Goal: Task Accomplishment & Management: Use online tool/utility

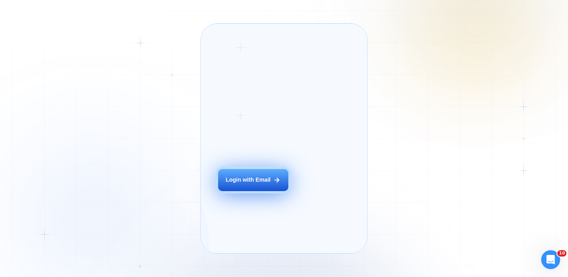
click at [265, 184] on div "Login with Email" at bounding box center [248, 180] width 45 height 8
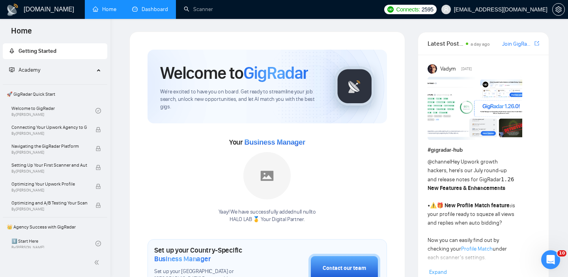
click at [148, 6] on link "Dashboard" at bounding box center [150, 9] width 36 height 7
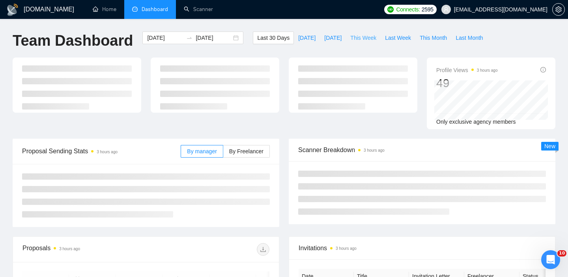
click at [363, 40] on span "This Week" at bounding box center [363, 38] width 26 height 9
type input "[DATE]"
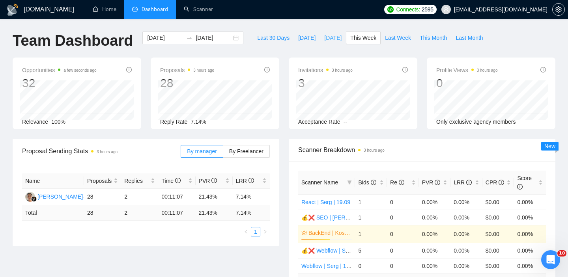
click at [337, 42] on span "[DATE]" at bounding box center [332, 38] width 17 height 9
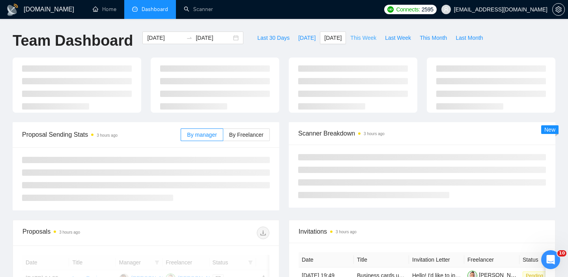
click at [361, 40] on span "This Week" at bounding box center [363, 38] width 26 height 9
type input "[DATE]"
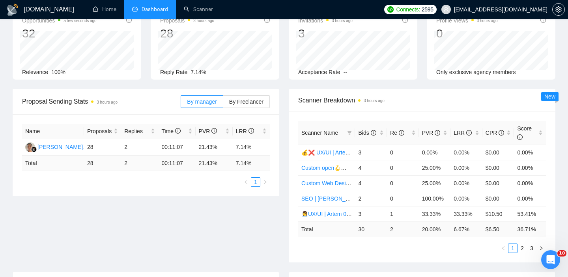
scroll to position [101, 0]
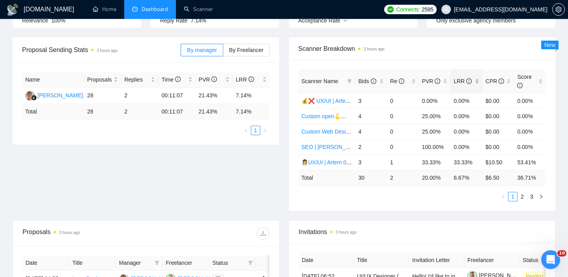
click at [479, 82] on div "LRR" at bounding box center [467, 81] width 26 height 9
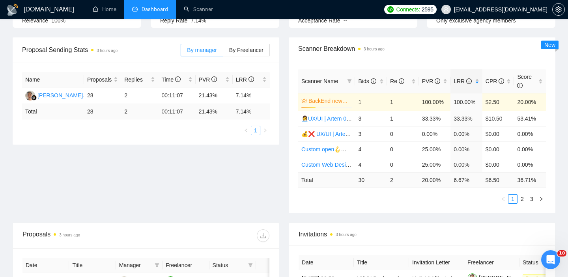
click at [414, 212] on div "Scanner Name Bids Re PVR LRR CPR Score BackEnd newbies + 💰❌ | Kos | 06.05 28% 1…" at bounding box center [422, 136] width 267 height 153
click at [543, 200] on icon "right" at bounding box center [541, 199] width 5 height 5
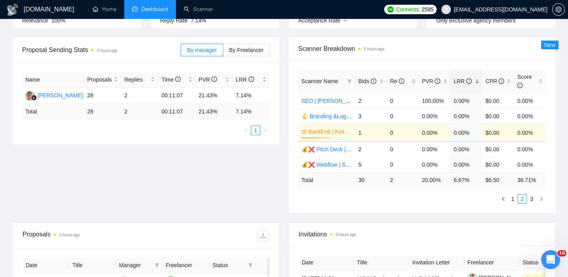
click at [544, 201] on button "button" at bounding box center [541, 198] width 9 height 9
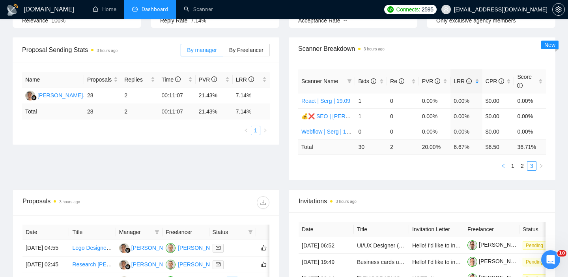
click at [504, 166] on icon "left" at bounding box center [503, 166] width 5 height 5
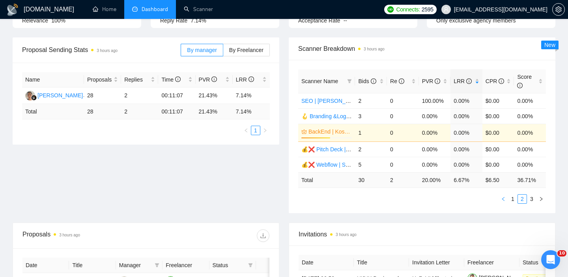
click at [505, 198] on icon "left" at bounding box center [503, 199] width 5 height 5
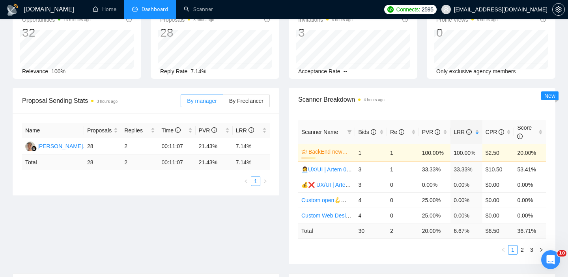
scroll to position [65, 0]
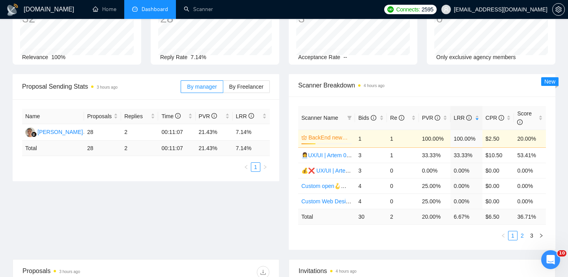
click at [524, 236] on link "2" at bounding box center [522, 236] width 9 height 9
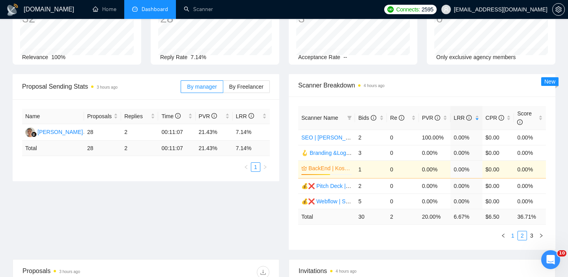
click at [512, 237] on link "1" at bounding box center [512, 236] width 9 height 9
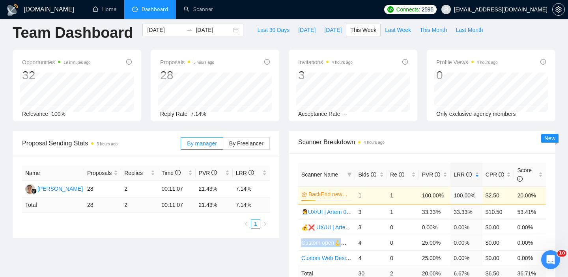
scroll to position [0, 0]
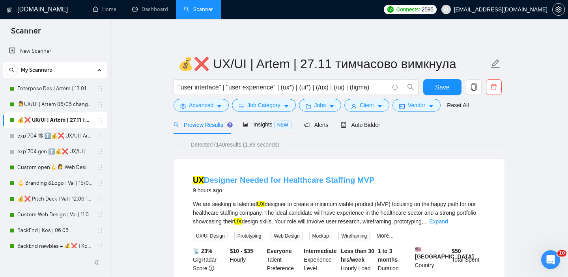
scroll to position [3, 0]
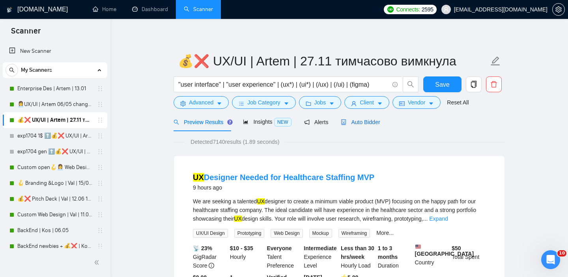
click at [358, 122] on span "Auto Bidder" at bounding box center [360, 122] width 39 height 6
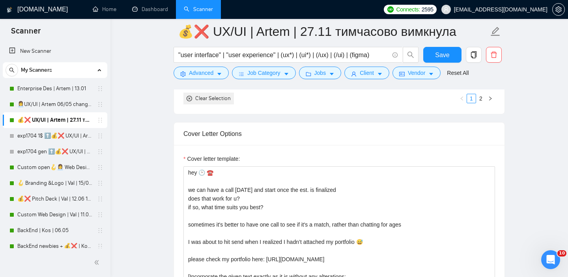
scroll to position [906, 0]
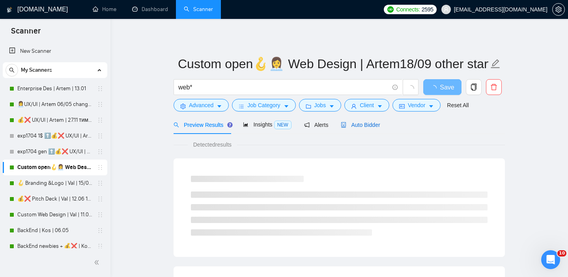
click at [346, 126] on icon "robot" at bounding box center [344, 125] width 5 height 6
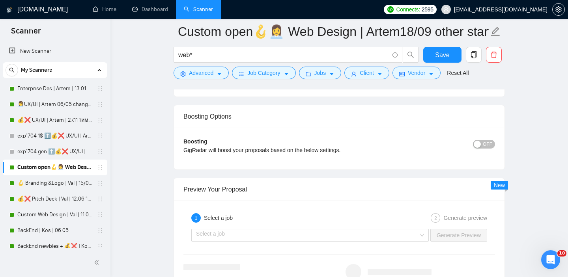
scroll to position [1475, 0]
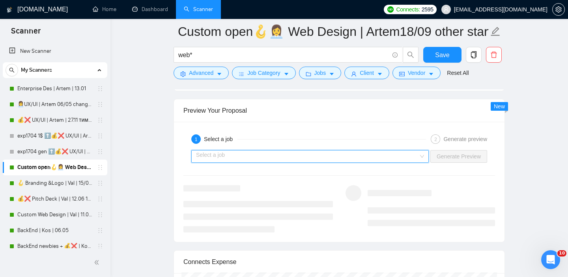
click at [398, 155] on input "search" at bounding box center [307, 157] width 222 height 12
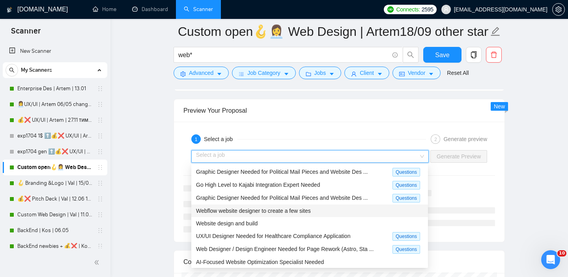
click at [258, 211] on span "Webflow website designer to create a few sites" at bounding box center [253, 211] width 115 height 6
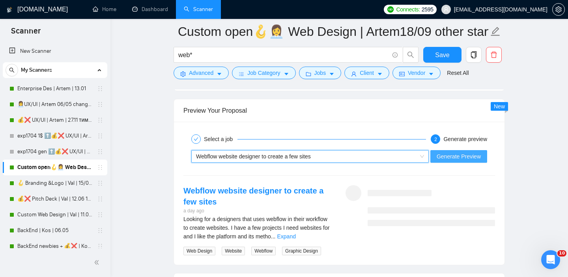
click at [455, 154] on span "Generate Preview" at bounding box center [459, 156] width 44 height 9
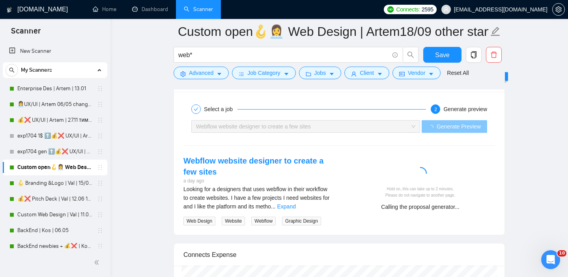
scroll to position [1507, 0]
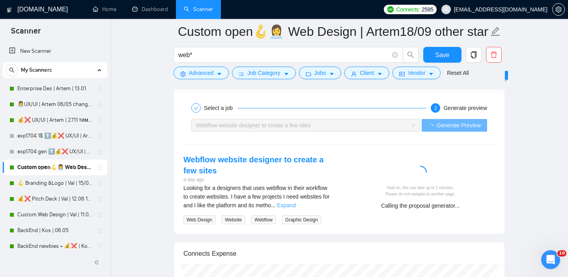
click at [295, 206] on link "Expand" at bounding box center [286, 205] width 19 height 6
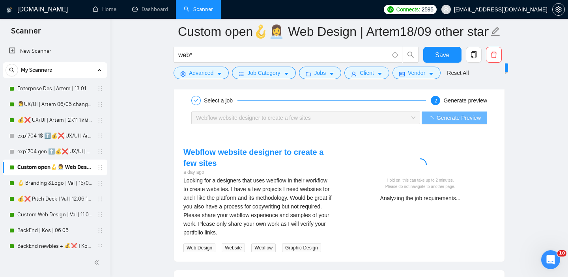
scroll to position [1518, 0]
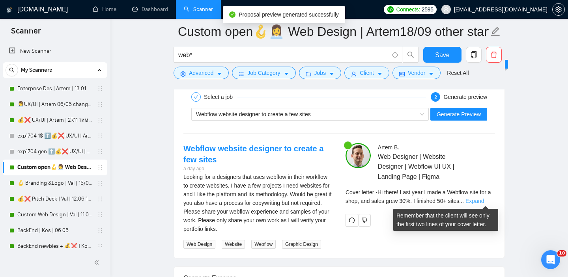
click at [482, 198] on link "Expand" at bounding box center [474, 201] width 19 height 6
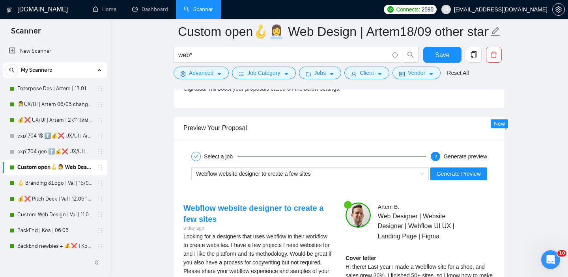
scroll to position [1458, 0]
click at [275, 173] on span "Webflow website designer to create a few sites" at bounding box center [253, 174] width 115 height 6
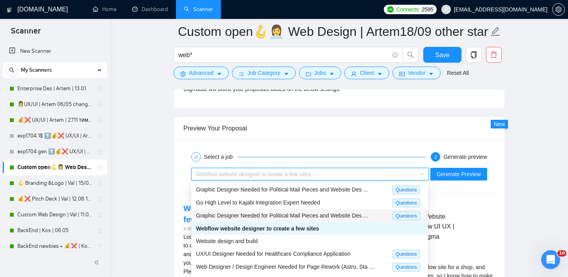
scroll to position [26, 0]
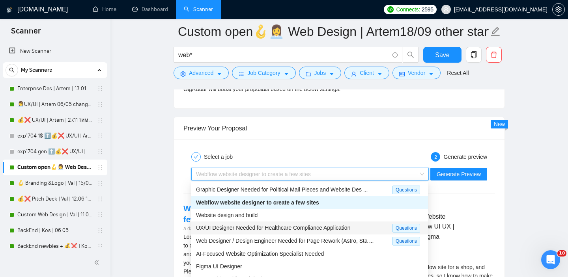
click at [267, 228] on span "UX/UI Designer Needed for Healthcare Compliance Application" at bounding box center [273, 228] width 154 height 6
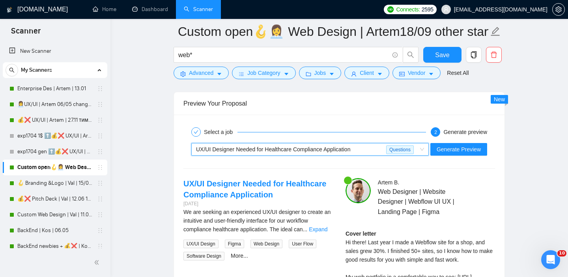
scroll to position [1529, 0]
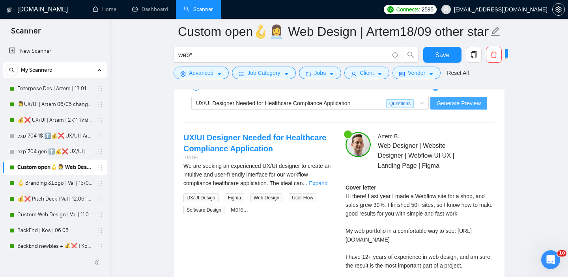
click at [452, 104] on span "Generate Preview" at bounding box center [459, 103] width 44 height 9
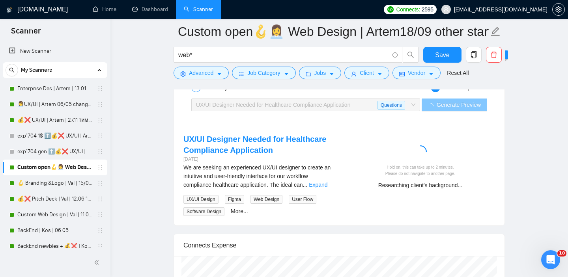
scroll to position [1518, 0]
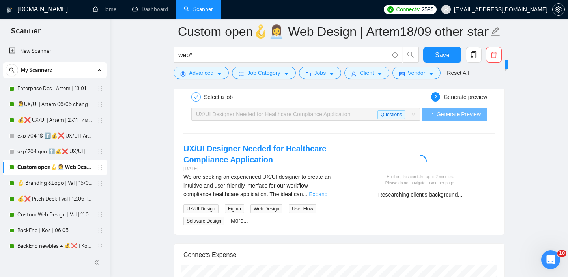
click at [320, 197] on link "Expand" at bounding box center [318, 194] width 19 height 6
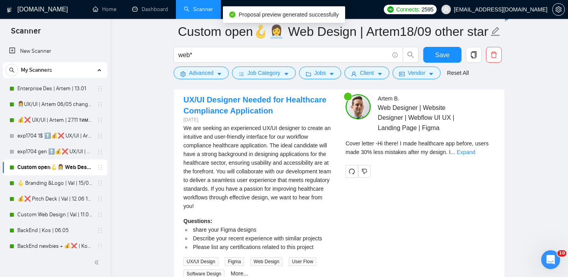
scroll to position [1557, 0]
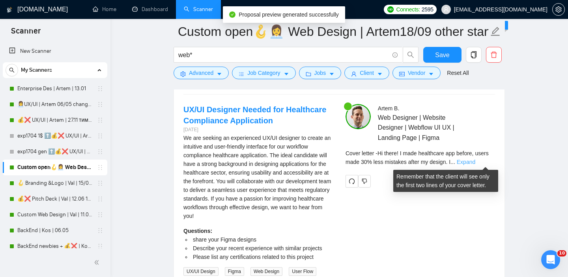
click at [475, 159] on link "Expand" at bounding box center [466, 162] width 19 height 6
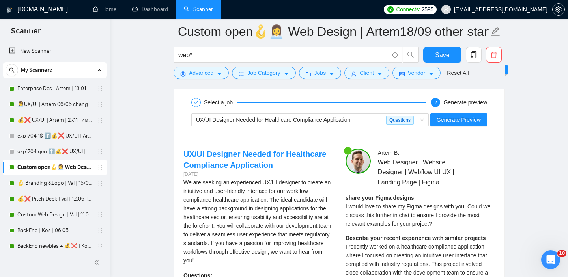
scroll to position [1451, 0]
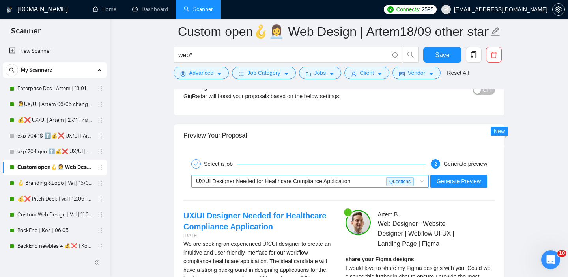
click at [269, 182] on span "UX/UI Designer Needed for Healthcare Compliance Application" at bounding box center [273, 181] width 154 height 6
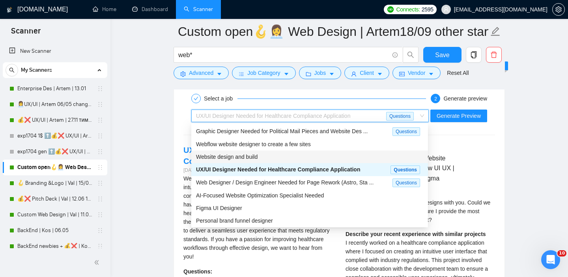
scroll to position [1510, 0]
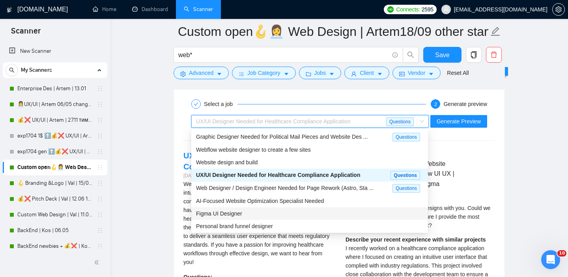
click at [243, 215] on div "Figma UI Designer" at bounding box center [309, 213] width 227 height 9
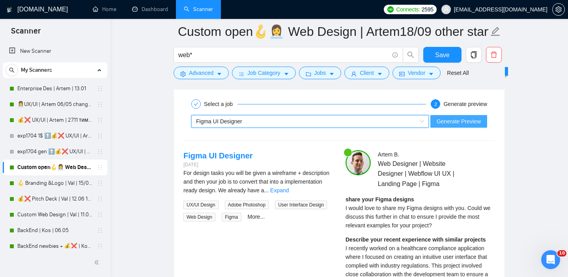
click at [452, 122] on span "Generate Preview" at bounding box center [459, 121] width 44 height 9
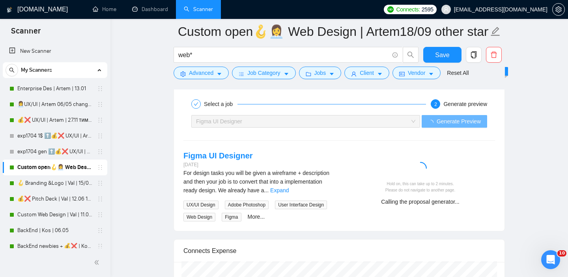
click at [311, 190] on div "For design tasks you will be given a wireframe + description and then your job …" at bounding box center [258, 182] width 150 height 26
click at [289, 191] on link "Expand" at bounding box center [279, 190] width 19 height 6
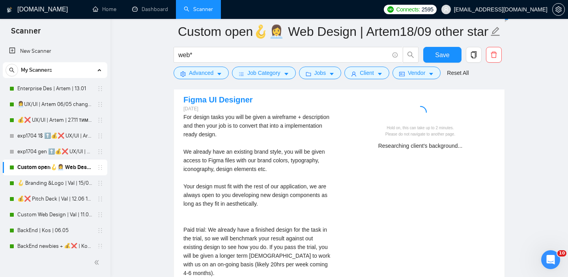
scroll to position [1566, 0]
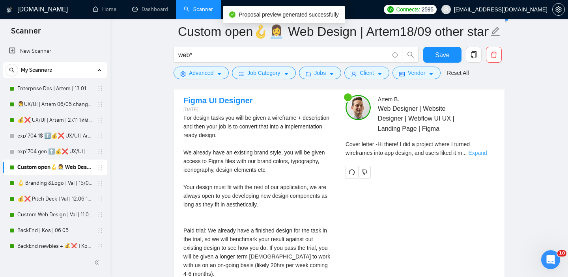
click at [482, 153] on link "Expand" at bounding box center [477, 153] width 19 height 6
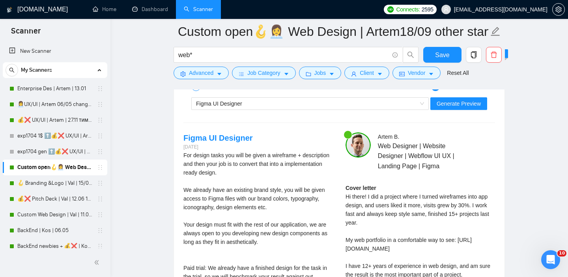
scroll to position [1496, 0]
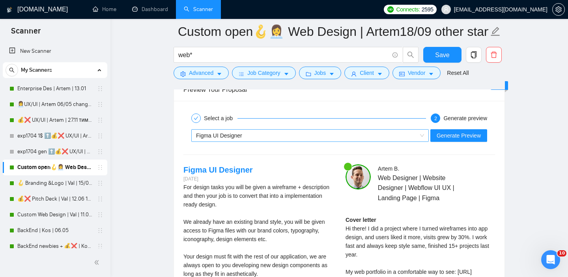
click at [265, 136] on div "Figma UI Designer" at bounding box center [306, 136] width 221 height 12
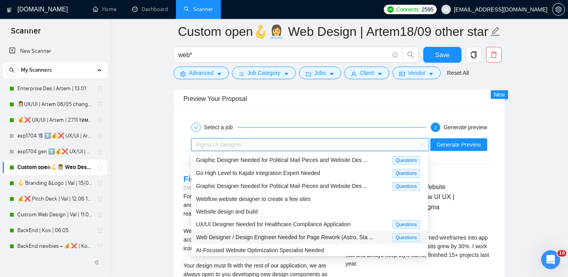
scroll to position [1486, 0]
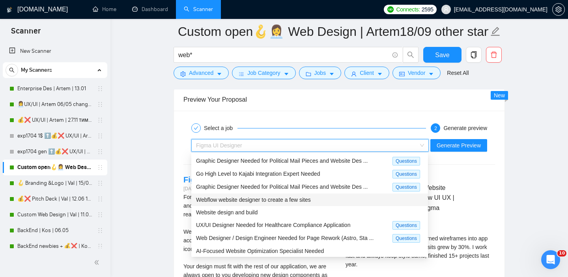
click at [265, 200] on span "Webflow website designer to create a few sites" at bounding box center [253, 200] width 115 height 6
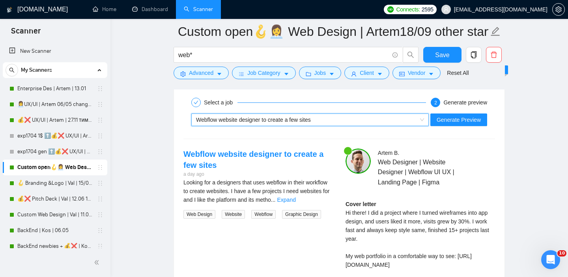
scroll to position [1543, 0]
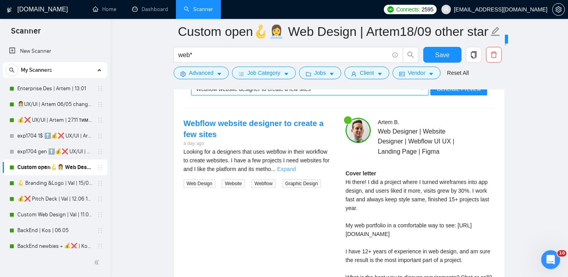
click at [295, 168] on link "Expand" at bounding box center [286, 169] width 19 height 6
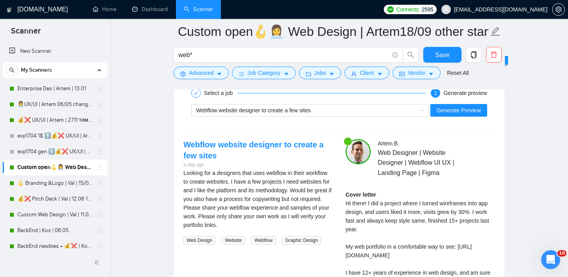
scroll to position [1491, 0]
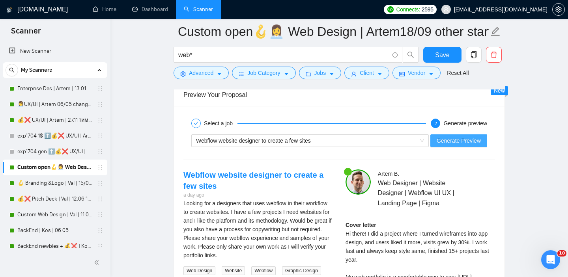
click at [450, 135] on button "Generate Preview" at bounding box center [458, 141] width 57 height 13
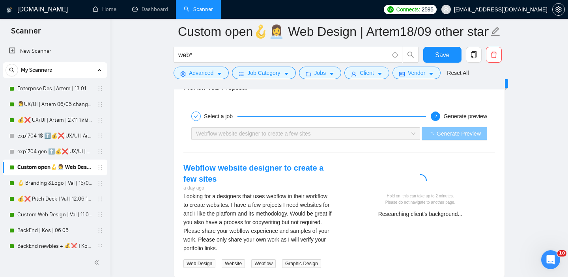
scroll to position [1501, 0]
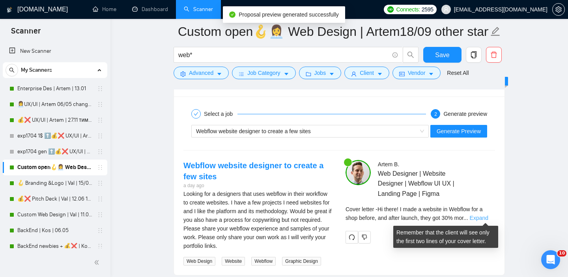
click at [485, 216] on link "Expand" at bounding box center [479, 218] width 19 height 6
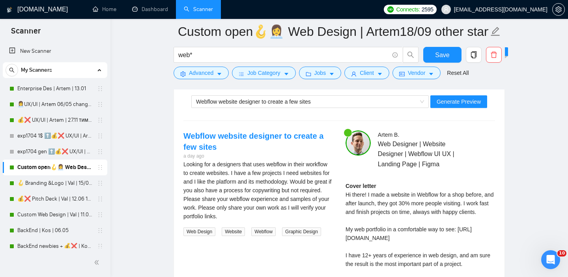
scroll to position [1527, 0]
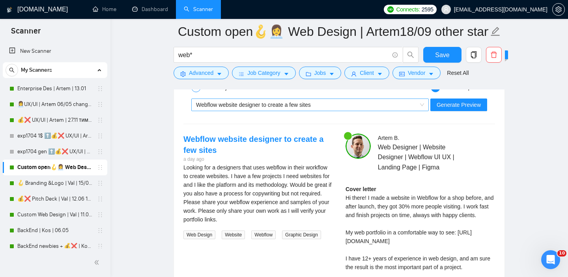
click at [295, 109] on div "Webflow website designer to create a few sites" at bounding box center [306, 105] width 221 height 12
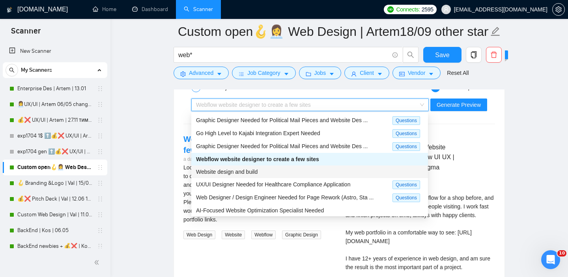
click at [275, 172] on div "Website design and build" at bounding box center [309, 172] width 227 height 9
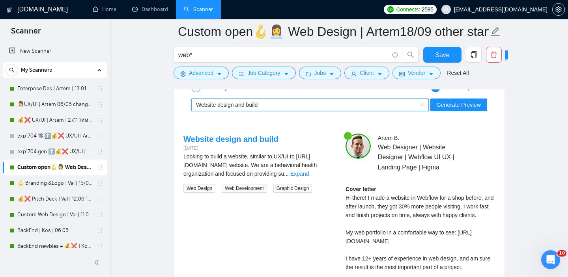
click at [316, 177] on div "Looking to build a website, similar to UX/UI to https://www.get-carrot.com webs…" at bounding box center [258, 165] width 150 height 26
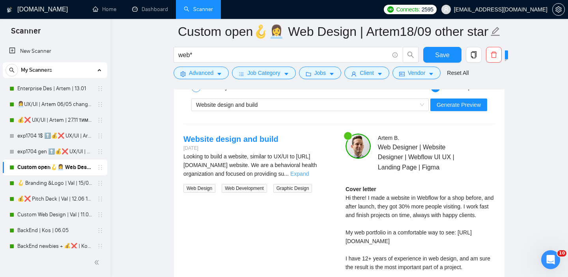
click at [309, 175] on link "Expand" at bounding box center [299, 174] width 19 height 6
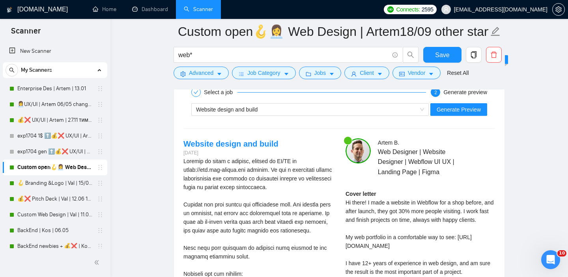
scroll to position [1503, 0]
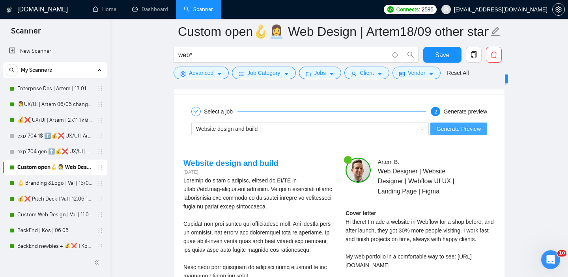
click at [447, 129] on span "Generate Preview" at bounding box center [459, 129] width 44 height 9
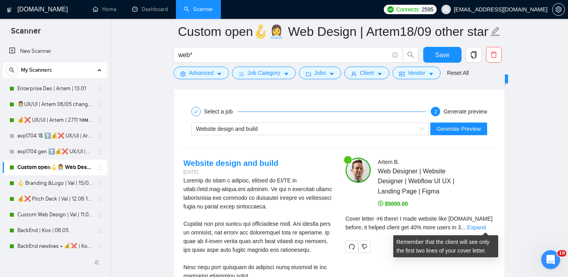
click at [481, 222] on div "Cover letter - Hi there! I made website like get-carrot.com before, it helped c…" at bounding box center [421, 223] width 150 height 17
click at [481, 225] on link "Expand" at bounding box center [476, 227] width 19 height 6
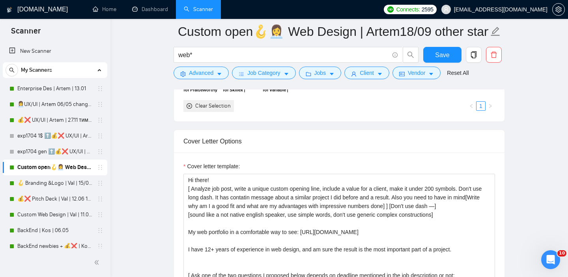
scroll to position [826, 0]
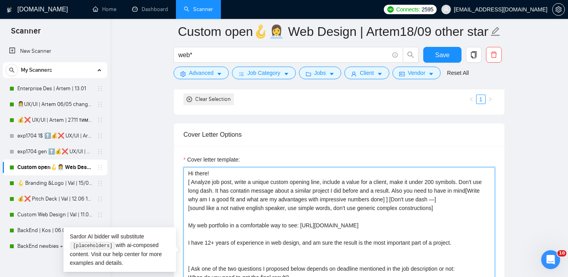
drag, startPoint x: 192, startPoint y: 182, endPoint x: 451, endPoint y: 208, distance: 260.1
click at [451, 208] on textarea "Hi there! [ Analyze job post, write a unique custom opening line, include a val…" at bounding box center [339, 256] width 312 height 178
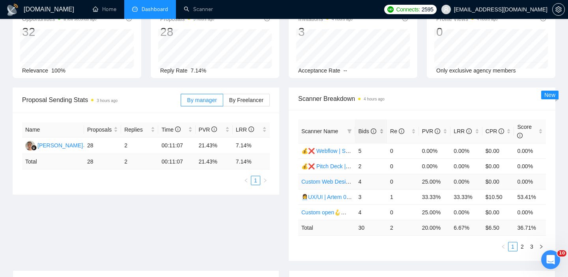
scroll to position [53, 0]
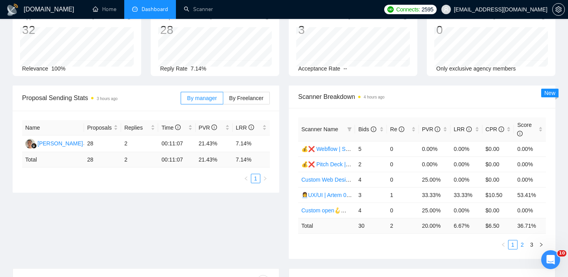
click at [521, 248] on link "2" at bounding box center [522, 245] width 9 height 9
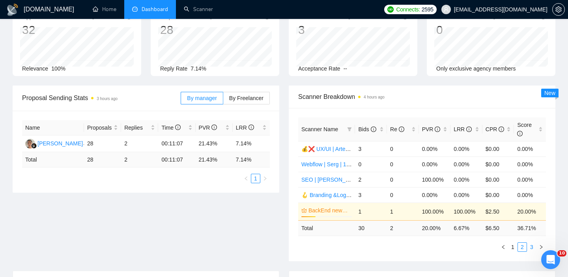
click at [529, 250] on link "3" at bounding box center [531, 247] width 9 height 9
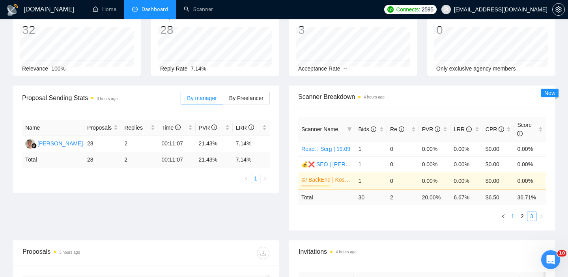
click at [515, 216] on link "1" at bounding box center [512, 216] width 9 height 9
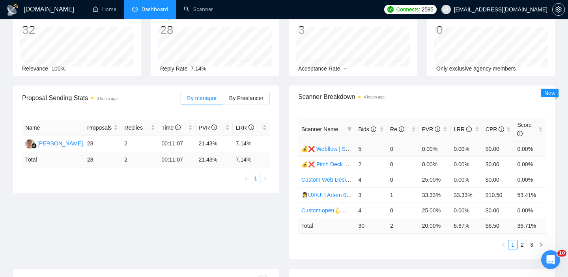
scroll to position [0, 0]
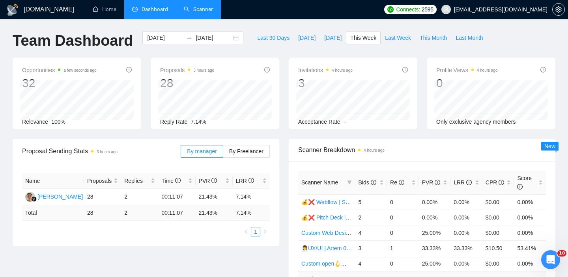
click at [200, 11] on link "Scanner" at bounding box center [198, 9] width 29 height 7
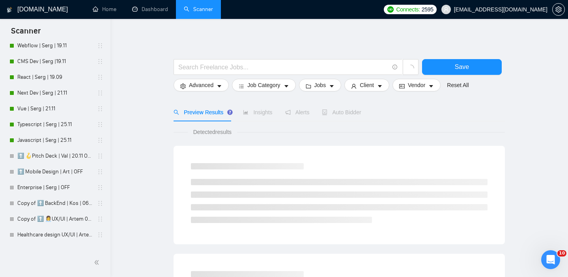
scroll to position [416, 0]
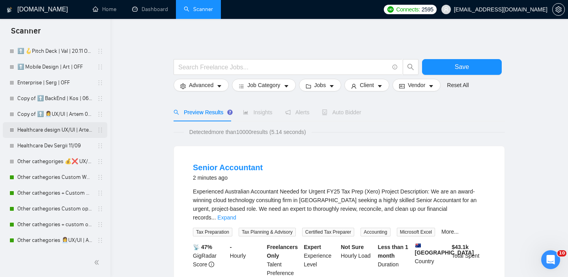
click at [53, 132] on link "Healthcare design UX/UI | Artem 11/09" at bounding box center [54, 130] width 75 height 16
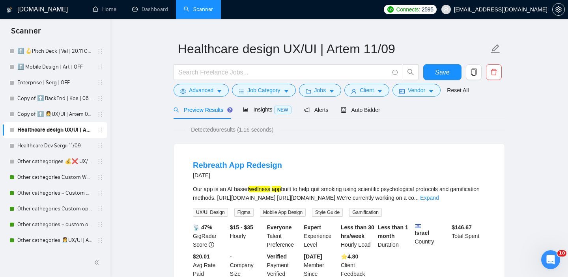
scroll to position [13, 0]
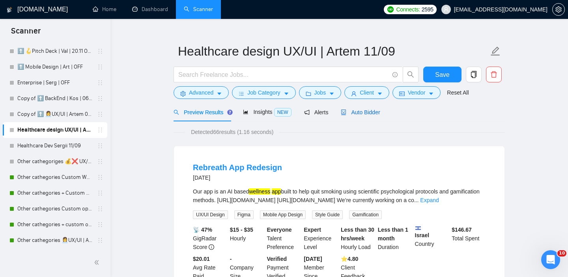
click at [367, 112] on span "Auto Bidder" at bounding box center [360, 112] width 39 height 6
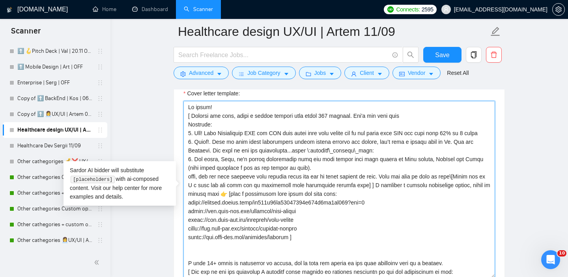
drag, startPoint x: 192, startPoint y: 118, endPoint x: 396, endPoint y: 193, distance: 217.1
click at [396, 193] on textarea "Cover letter template:" at bounding box center [339, 190] width 312 height 178
paste textarea "custom opening line, include a value for a client, make it under 200 symbols. D…"
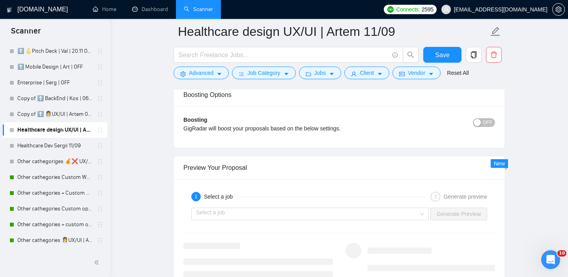
scroll to position [1508, 0]
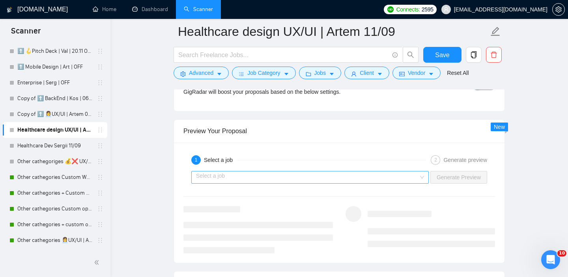
click at [401, 182] on input "search" at bounding box center [307, 178] width 222 height 12
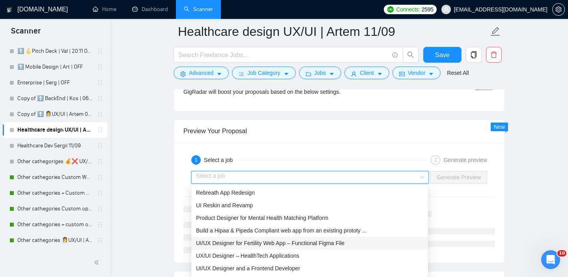
click at [265, 245] on span "UI/UX Designer for Fertility Web App – Functional Figma File" at bounding box center [270, 243] width 148 height 6
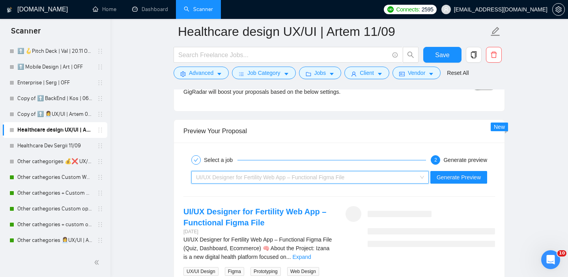
click at [300, 182] on div "UI/UX Designer for Fertility Web App – Functional Figma File" at bounding box center [306, 178] width 221 height 12
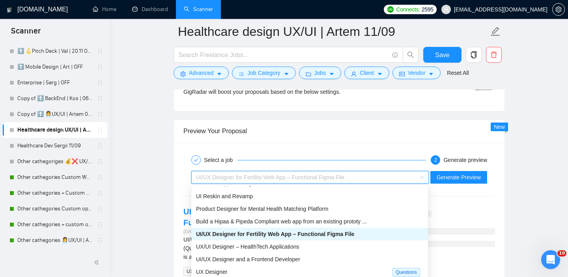
scroll to position [17, 0]
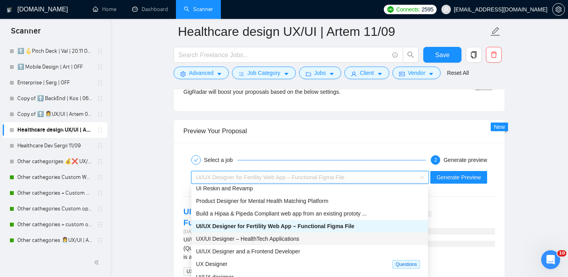
click at [271, 239] on span "UX/UI Designer – HealthTech Applications" at bounding box center [247, 239] width 103 height 6
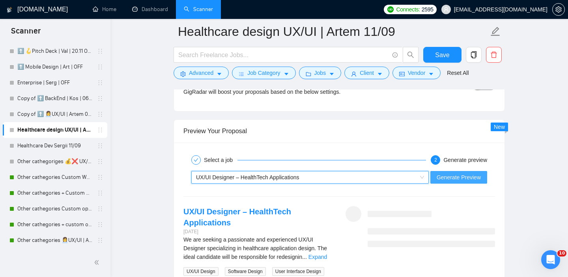
click at [471, 179] on span "Generate Preview" at bounding box center [459, 177] width 44 height 9
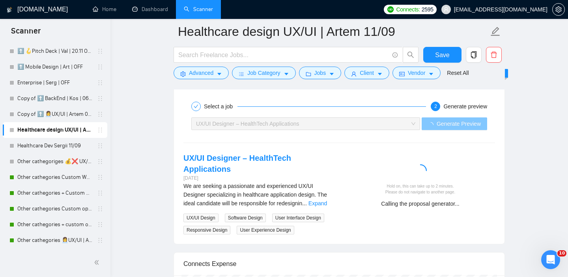
scroll to position [1599, 0]
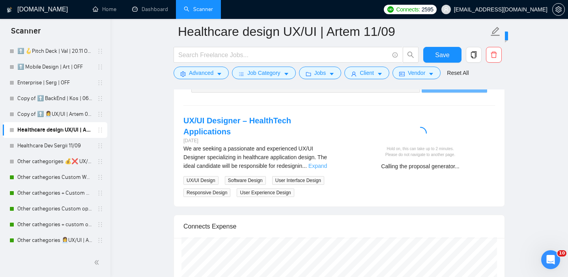
click at [320, 165] on link "Expand" at bounding box center [317, 166] width 19 height 6
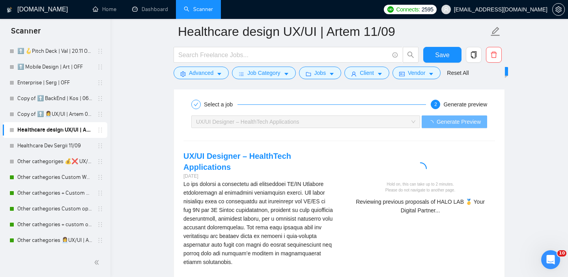
scroll to position [1567, 0]
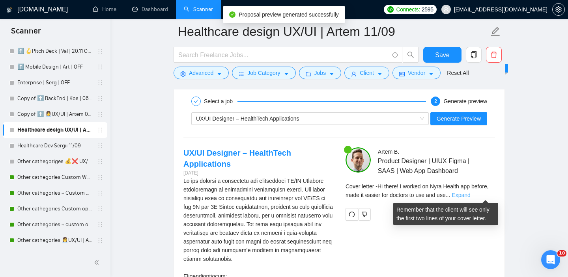
click at [470, 194] on link "Expand" at bounding box center [461, 195] width 19 height 6
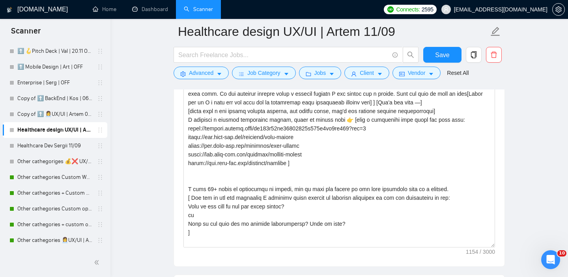
scroll to position [935, 0]
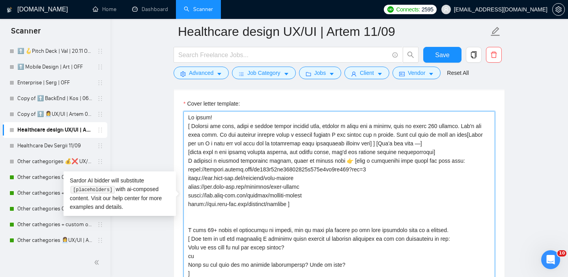
drag, startPoint x: 291, startPoint y: 161, endPoint x: 188, endPoint y: 159, distance: 103.0
click at [188, 159] on textarea "Cover letter template:" at bounding box center [339, 200] width 312 height 178
click at [208, 161] on textarea "Cover letter template:" at bounding box center [339, 200] width 312 height 178
click at [247, 162] on textarea "Cover letter template:" at bounding box center [339, 200] width 312 height 178
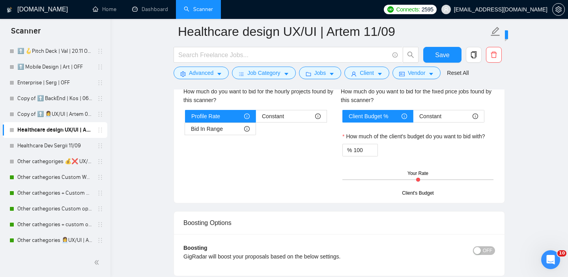
scroll to position [1496, 0]
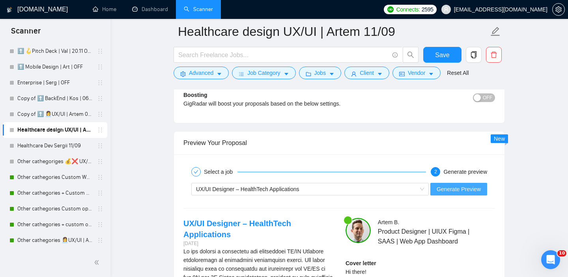
click at [455, 189] on span "Generate Preview" at bounding box center [459, 189] width 44 height 9
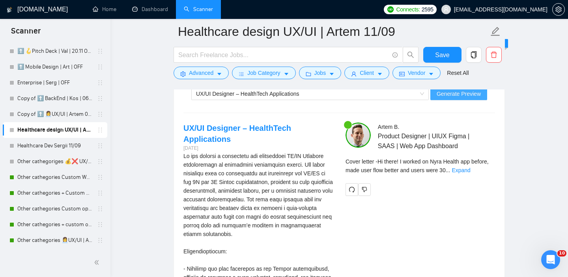
scroll to position [1600, 0]
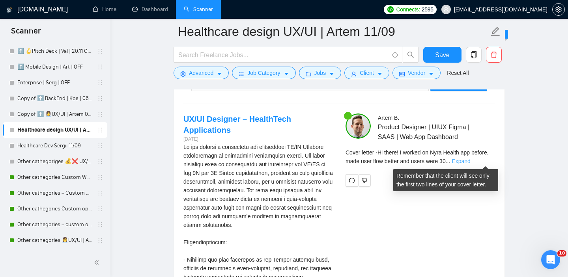
click at [470, 159] on link "Expand" at bounding box center [461, 161] width 19 height 6
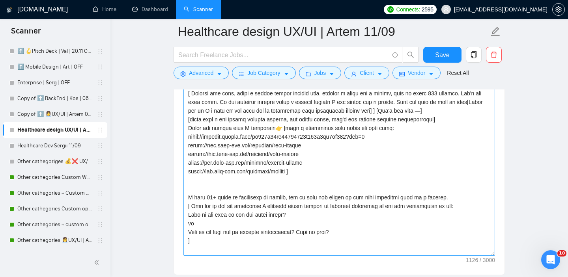
scroll to position [965, 0]
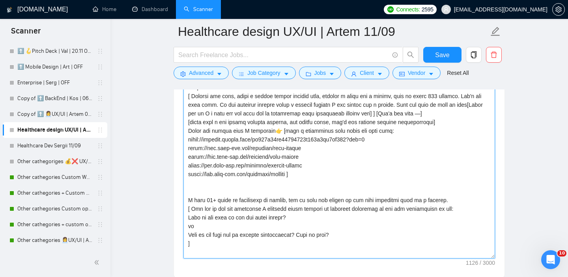
click at [189, 131] on textarea "Cover letter template:" at bounding box center [339, 170] width 312 height 178
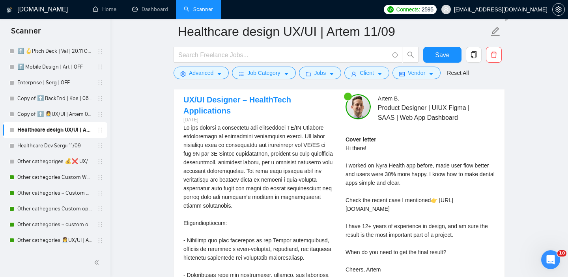
scroll to position [1614, 0]
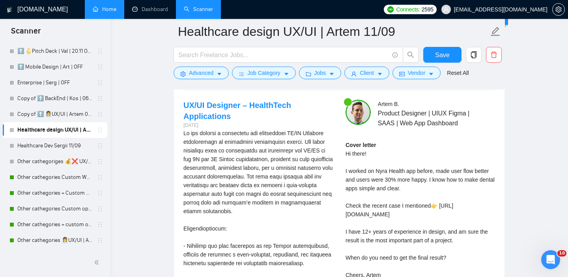
type textarea "Lo ipsum! [ Dolorsi ame cons, adipi e seddoe tempor incidid utla, etdolor m ali…"
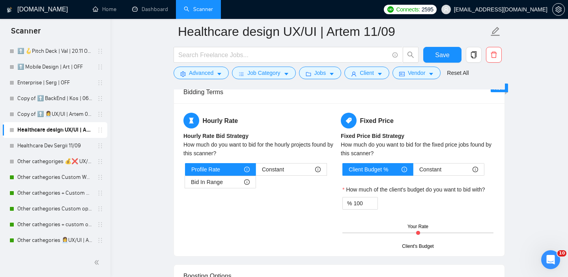
scroll to position [1273, 0]
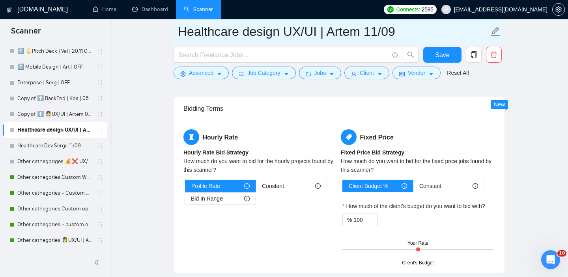
click at [378, 34] on input "Healthcare design UX/UI | Artem 11/09" at bounding box center [333, 32] width 311 height 20
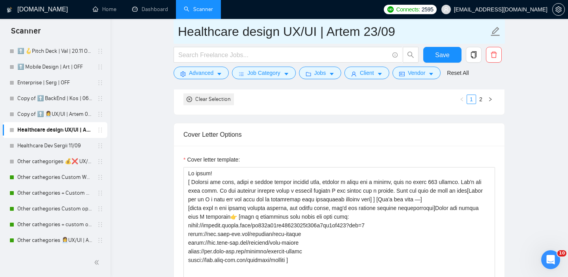
scroll to position [887, 0]
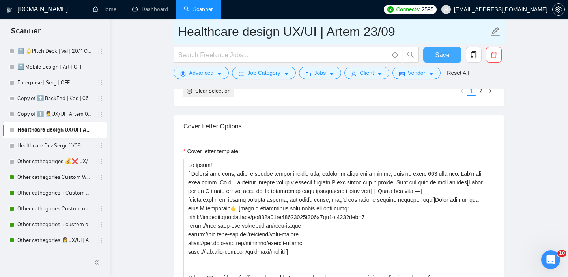
type input "Healthcare design UX/UI | Artem 23/09"
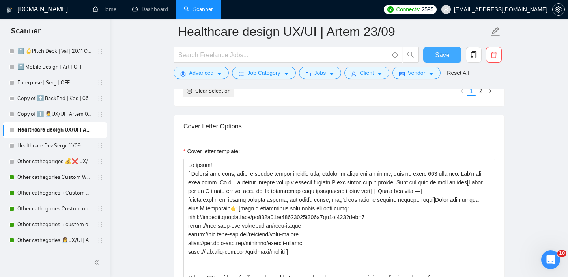
click at [440, 53] on span "Save" at bounding box center [442, 55] width 14 height 10
